Goal: Task Accomplishment & Management: Complete application form

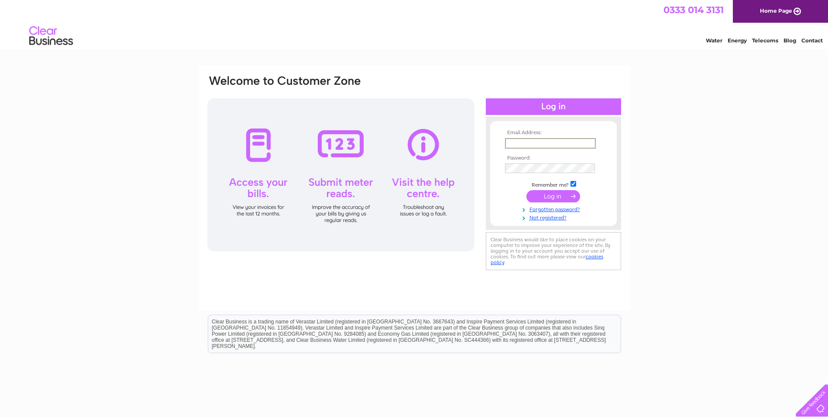
click at [534, 145] on input "text" at bounding box center [550, 143] width 91 height 10
type input "littleblessingscumbria@gmail.com"
click at [569, 198] on input "submit" at bounding box center [554, 196] width 54 height 12
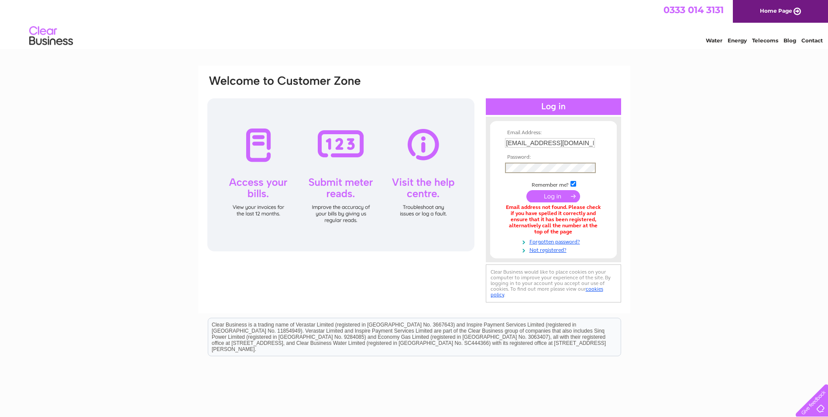
click at [527, 190] on input "submit" at bounding box center [554, 196] width 54 height 12
click at [552, 249] on link "Not registered?" at bounding box center [554, 248] width 99 height 8
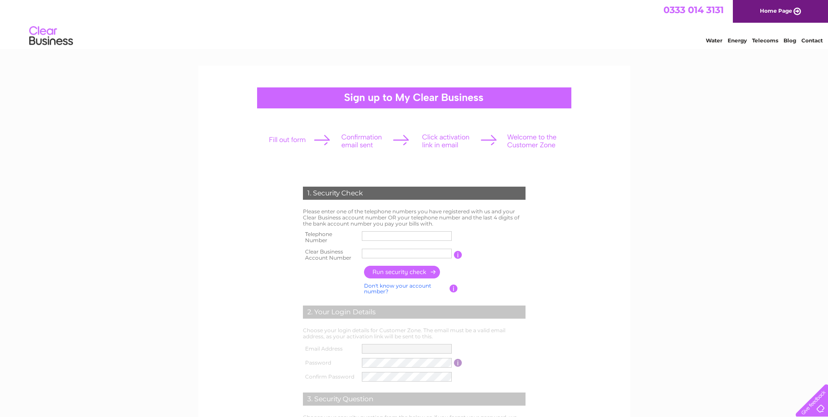
click at [388, 234] on input "text" at bounding box center [407, 236] width 90 height 10
type input "07590721806"
type input "Owner"
click at [388, 275] on input "button" at bounding box center [402, 271] width 77 height 13
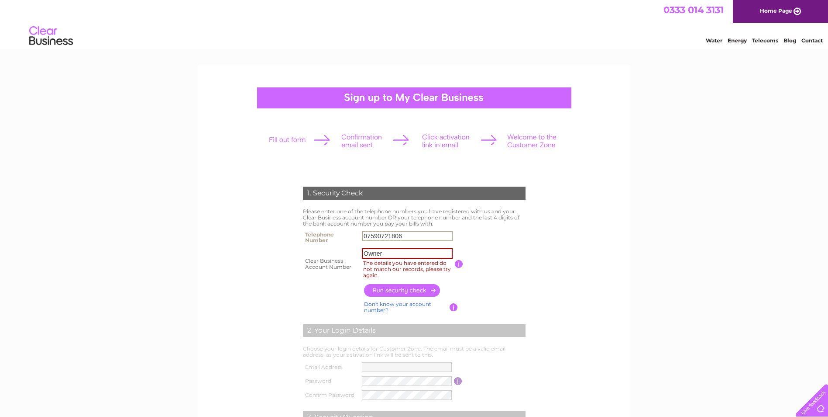
click at [401, 235] on input "07590721806" at bounding box center [407, 236] width 91 height 10
drag, startPoint x: 401, startPoint y: 235, endPoint x: 362, endPoint y: 236, distance: 39.7
click at [362, 236] on input "07590721806" at bounding box center [407, 236] width 91 height 10
paste input "text"
type input "1"
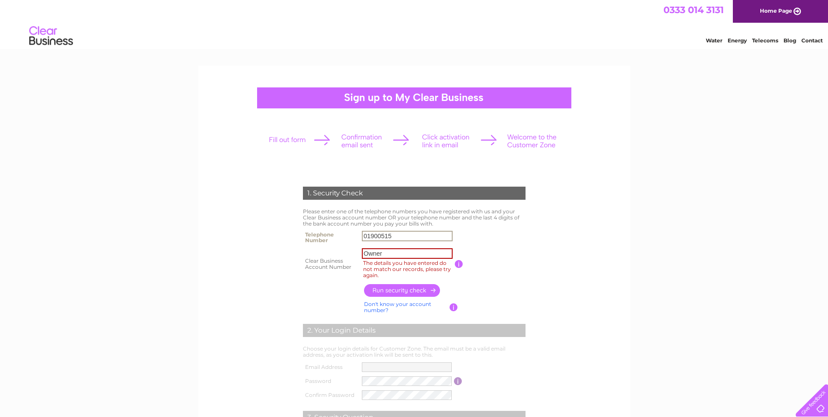
click at [397, 238] on input "01900515" at bounding box center [407, 236] width 91 height 10
type input "01900515100"
click at [400, 287] on input "button" at bounding box center [402, 289] width 77 height 13
click at [585, 289] on form "1. Security Check Please enter one of the telephone numbers you have registered…" at bounding box center [415, 341] width 416 height 345
